Goal: Contribute content

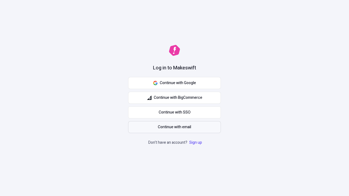
click at [174, 127] on span "Continue with email" at bounding box center [174, 127] width 33 height 6
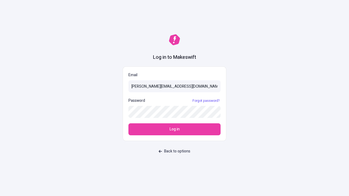
type input "[PERSON_NAME][EMAIL_ADDRESS][DOMAIN_NAME]"
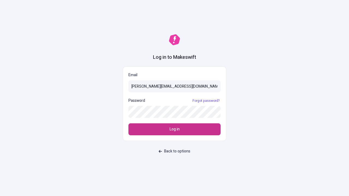
click at [174, 129] on span "Log in" at bounding box center [174, 129] width 10 height 6
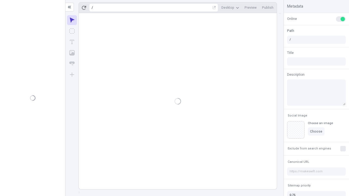
type input "/deep-link-tenuis"
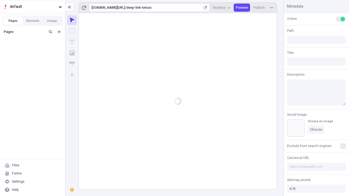
type input "/deep-link-tenuis"
click at [32, 7] on span "default" at bounding box center [33, 7] width 47 height 6
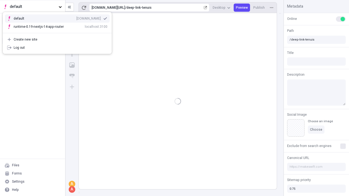
click at [76, 17] on div "qee9k4dy7d.staging.makeswift.site" at bounding box center [88, 18] width 25 height 4
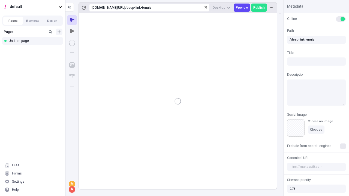
click at [59, 32] on icon "Add new" at bounding box center [58, 31] width 3 height 3
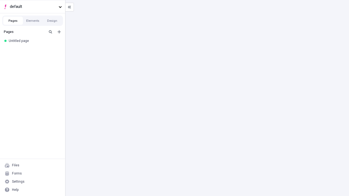
click at [34, 50] on div "Blank page" at bounding box center [34, 50] width 52 height 8
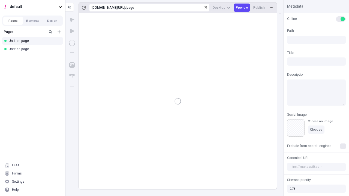
type input "/page"
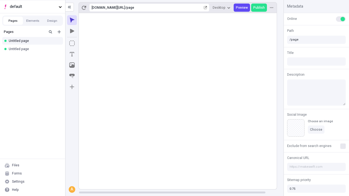
click at [72, 43] on icon "Box" at bounding box center [71, 43] width 5 height 5
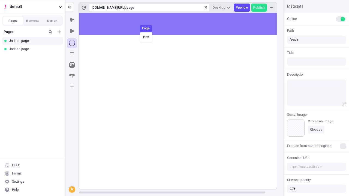
click at [183, 24] on div "Box Page" at bounding box center [174, 98] width 349 height 196
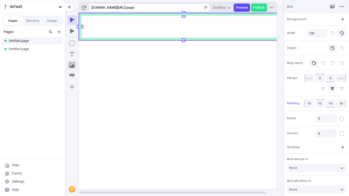
click at [72, 65] on icon "Image" at bounding box center [71, 64] width 5 height 5
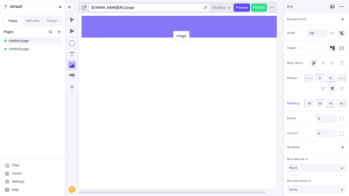
click at [183, 27] on div "Image" at bounding box center [174, 98] width 349 height 196
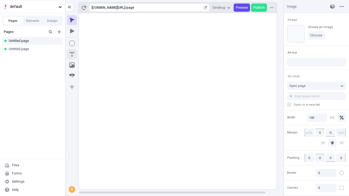
click at [72, 54] on icon "Text" at bounding box center [72, 54] width 4 height 4
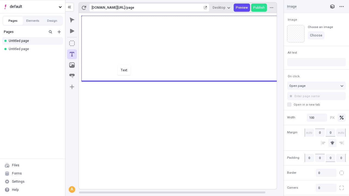
click at [183, 81] on div "Text" at bounding box center [174, 98] width 349 height 196
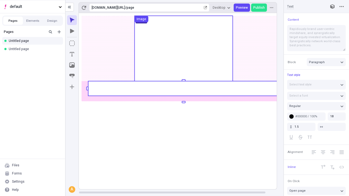
click at [183, 88] on rect at bounding box center [183, 88] width 191 height 15
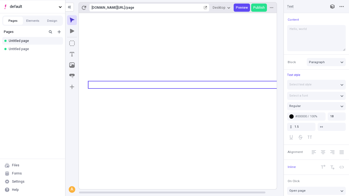
type textarea "Hello, world!"
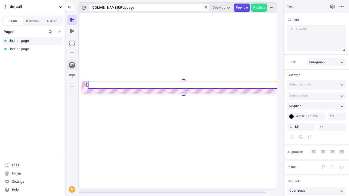
click at [72, 65] on icon "Image" at bounding box center [71, 64] width 5 height 5
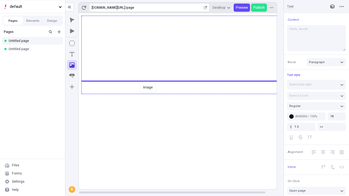
click at [183, 93] on div "Image" at bounding box center [174, 98] width 349 height 196
